Goal: Information Seeking & Learning: Learn about a topic

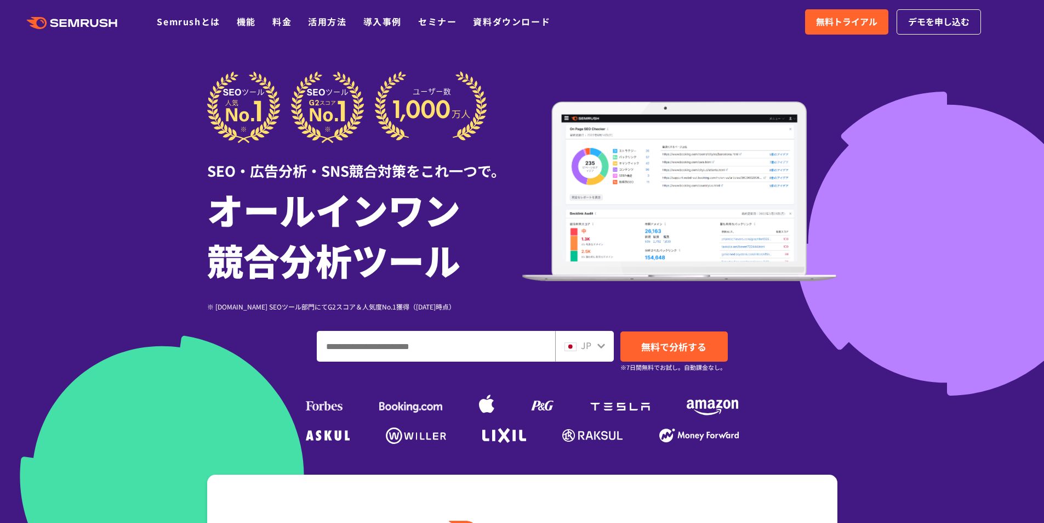
drag, startPoint x: 423, startPoint y: 348, endPoint x: 428, endPoint y: 354, distance: 7.8
click at [423, 348] on input "ドメイン、キーワードまたはURLを入力してください" at bounding box center [435, 346] width 237 height 30
type input "*********"
click at [679, 351] on span "無料で分析する" at bounding box center [673, 346] width 65 height 14
click at [598, 345] on icon at bounding box center [602, 345] width 8 height 5
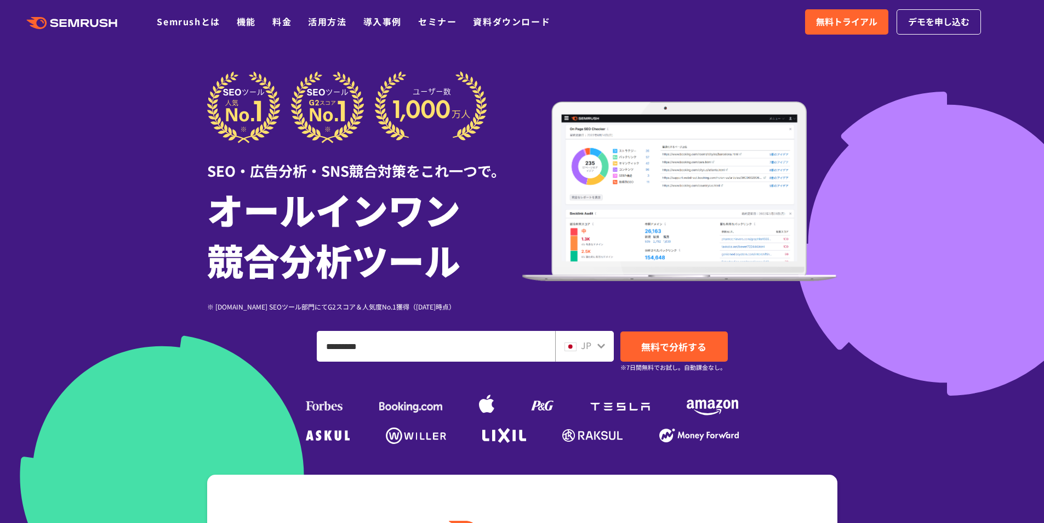
click at [600, 346] on icon at bounding box center [602, 345] width 8 height 5
click at [602, 343] on icon at bounding box center [601, 345] width 9 height 9
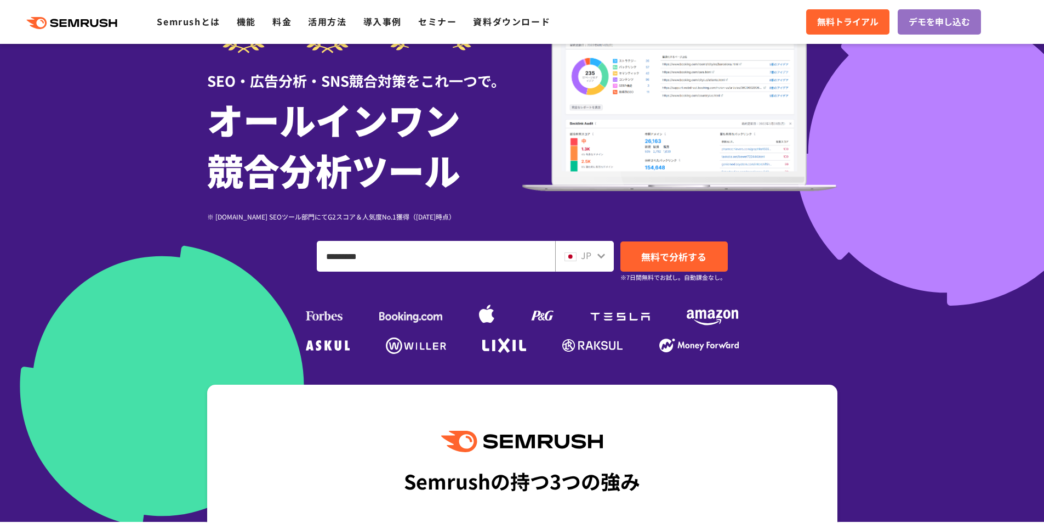
scroll to position [110, 0]
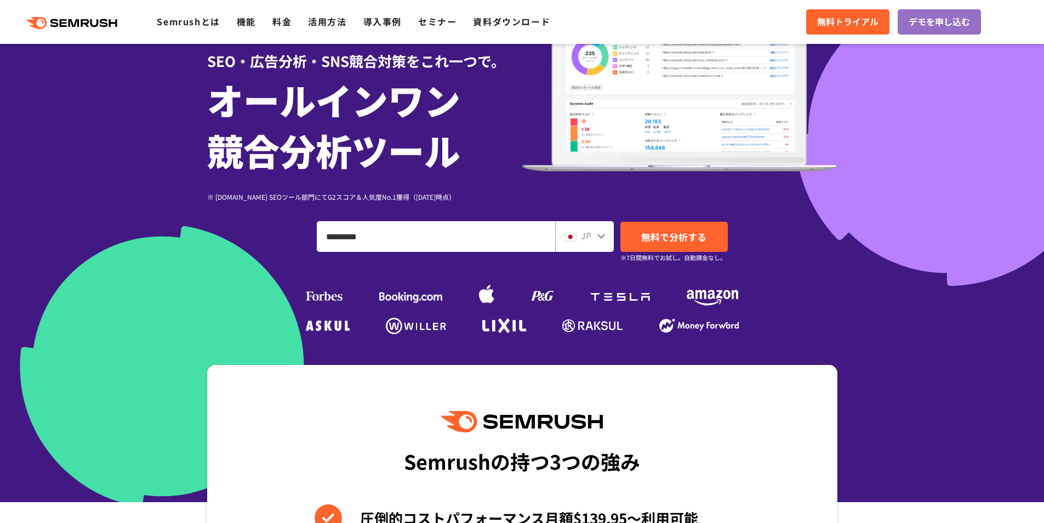
click at [604, 236] on icon at bounding box center [602, 236] width 8 height 5
click at [584, 236] on span "JP" at bounding box center [586, 235] width 10 height 13
click at [582, 240] on span "JP" at bounding box center [586, 235] width 10 height 13
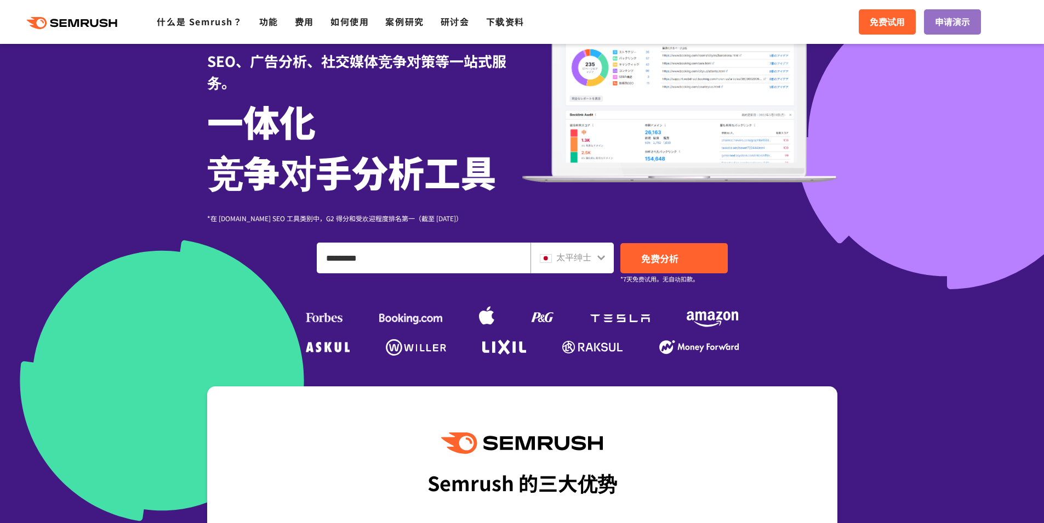
scroll to position [113, 0]
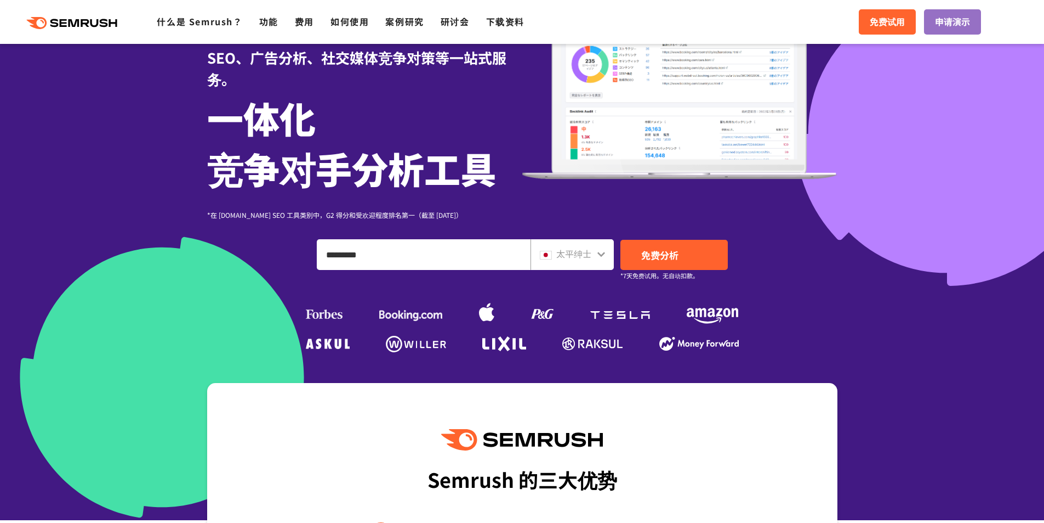
click at [277, 355] on div "SEO、广告分析、社交媒体竞争对策等一站式服务。 一体化 竞争对手分析工具 *在 [DOMAIN_NAME] SEO 工具类别中，G2 得分和受欢迎程度排名第…" at bounding box center [522, 156] width 631 height 397
drag, startPoint x: 176, startPoint y: 371, endPoint x: 194, endPoint y: 363, distance: 19.4
click at [207, 355] on div "SEO、广告分析、社交媒体竞争对策等一站式服务。 一体化 竞争对手分析工具 *在 [DOMAIN_NAME] SEO 工具类别中，G2 得分和受欢迎程度排名第…" at bounding box center [522, 156] width 631 height 397
click at [674, 254] on font "免费分析" at bounding box center [659, 255] width 37 height 14
